Goal: Task Accomplishment & Management: Manage account settings

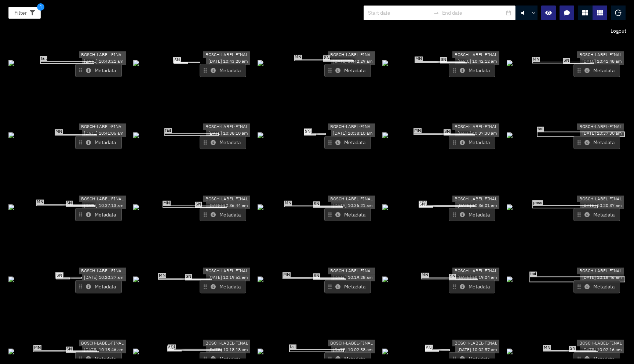
click at [616, 11] on icon "logout" at bounding box center [618, 13] width 7 height 6
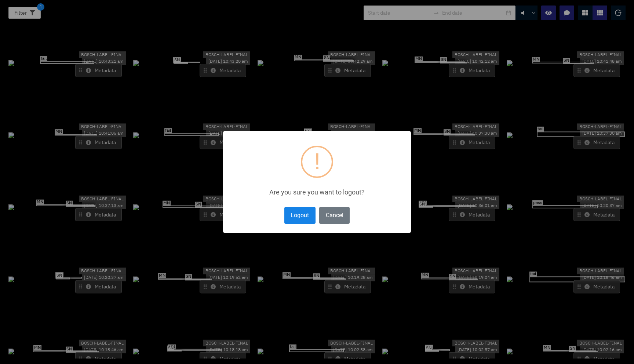
click at [299, 216] on button "Logout" at bounding box center [299, 215] width 31 height 17
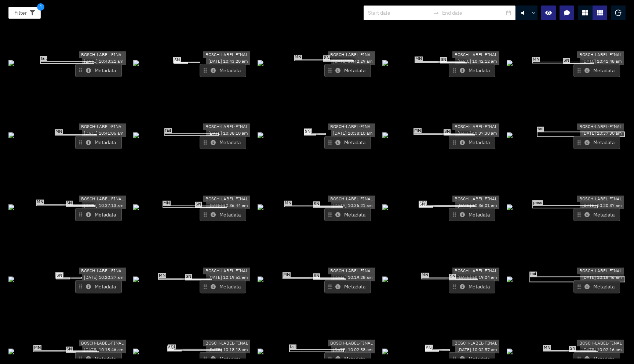
click at [618, 16] on div at bounding box center [618, 13] width 15 height 15
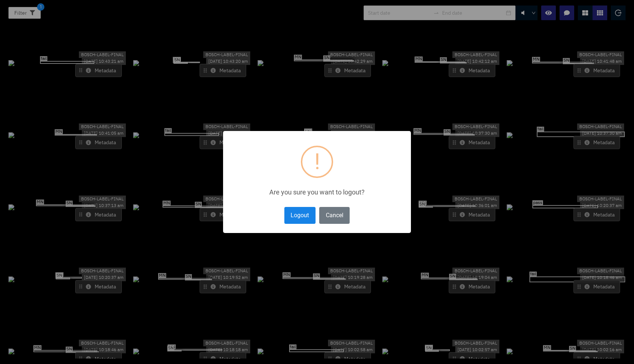
click at [314, 216] on button "Logout" at bounding box center [299, 215] width 31 height 17
